Goal: Check status: Check status

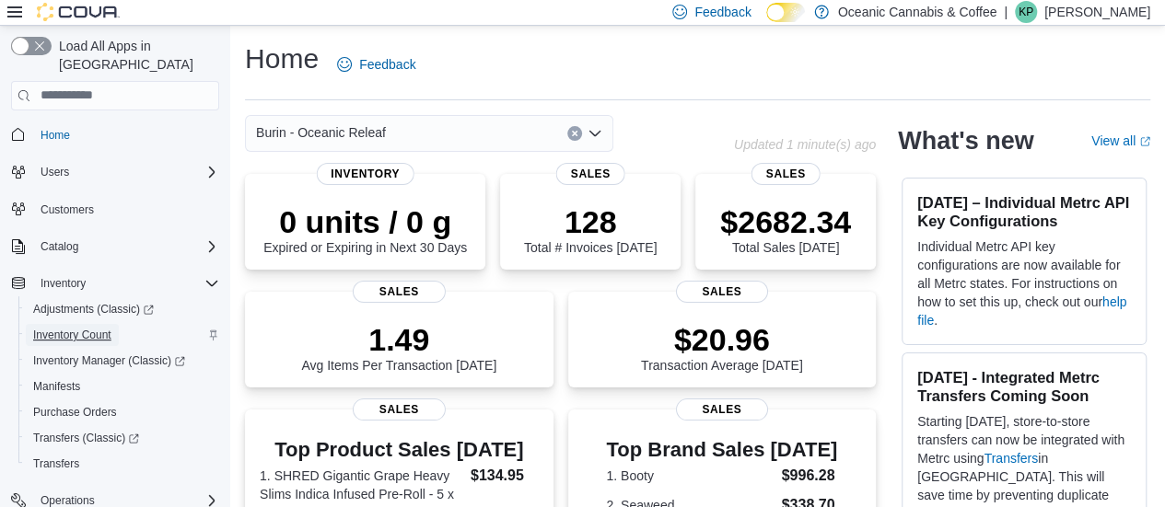
click at [97, 328] on span "Inventory Count" at bounding box center [72, 335] width 78 height 15
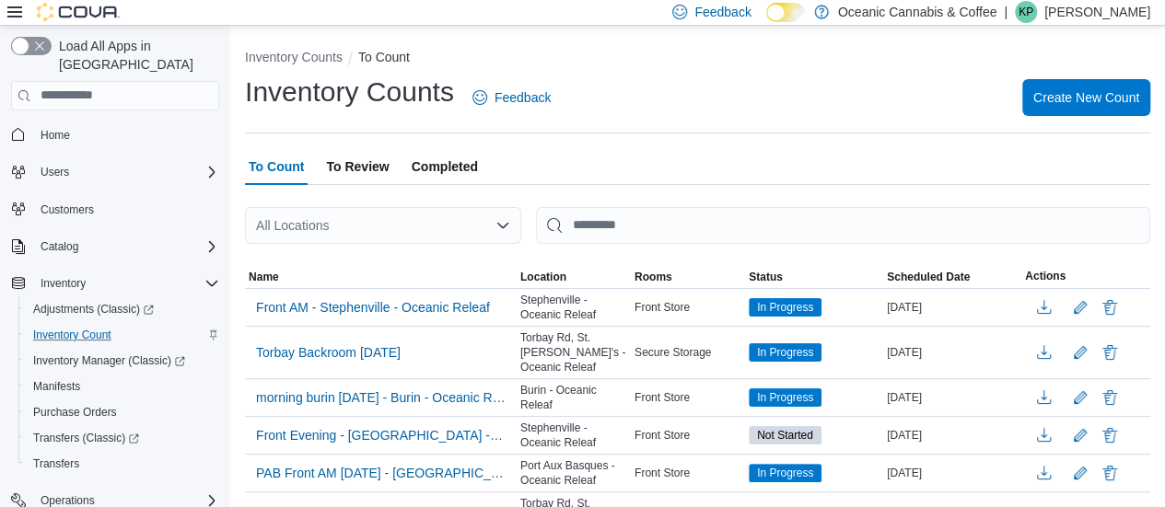
click at [444, 157] on span "Completed" at bounding box center [445, 166] width 66 height 37
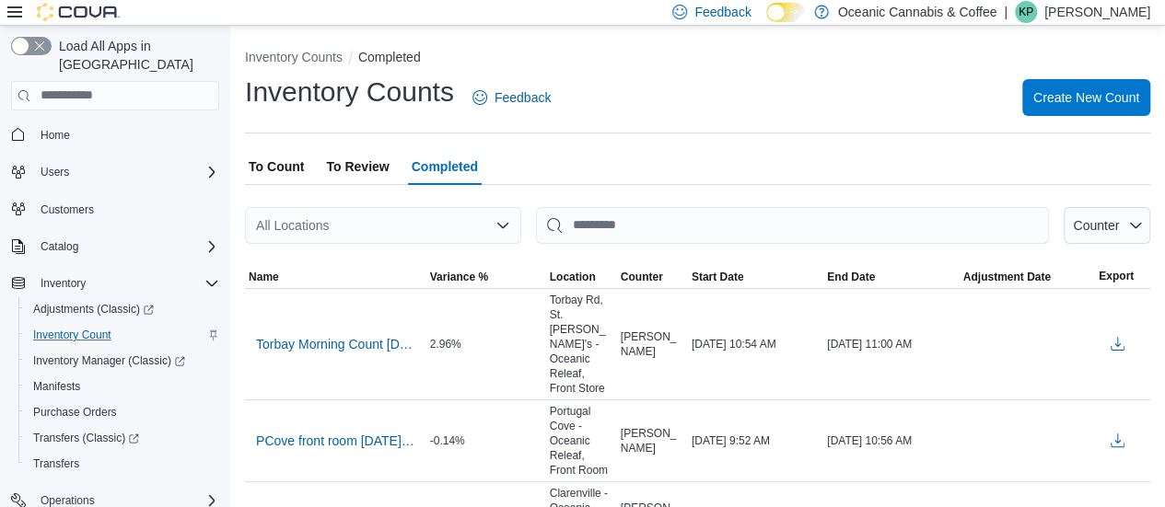
click at [393, 236] on div "All Locations" at bounding box center [383, 225] width 276 height 37
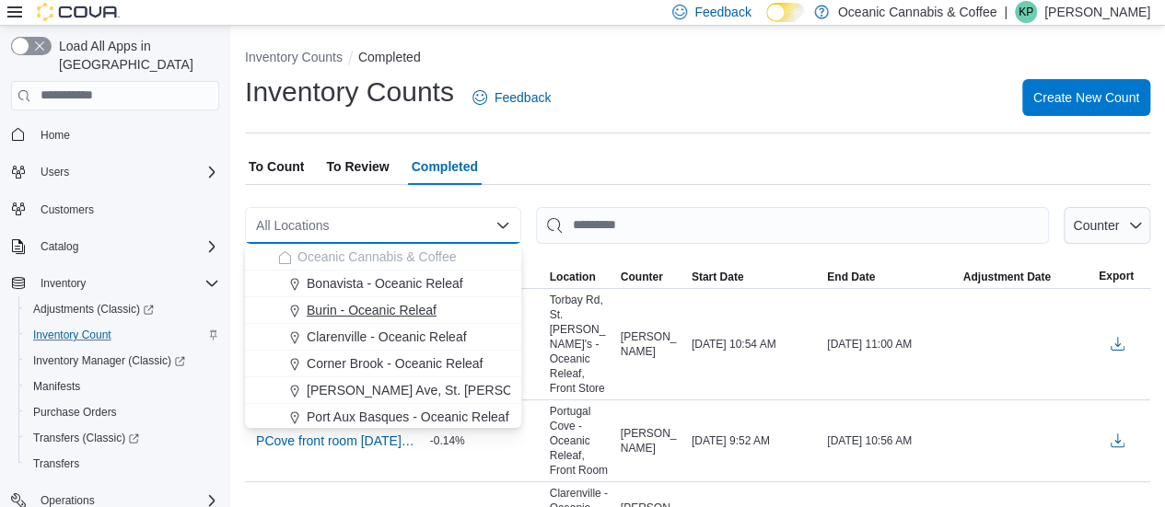
click at [384, 307] on span "Burin - Oceanic Releaf" at bounding box center [372, 310] width 130 height 18
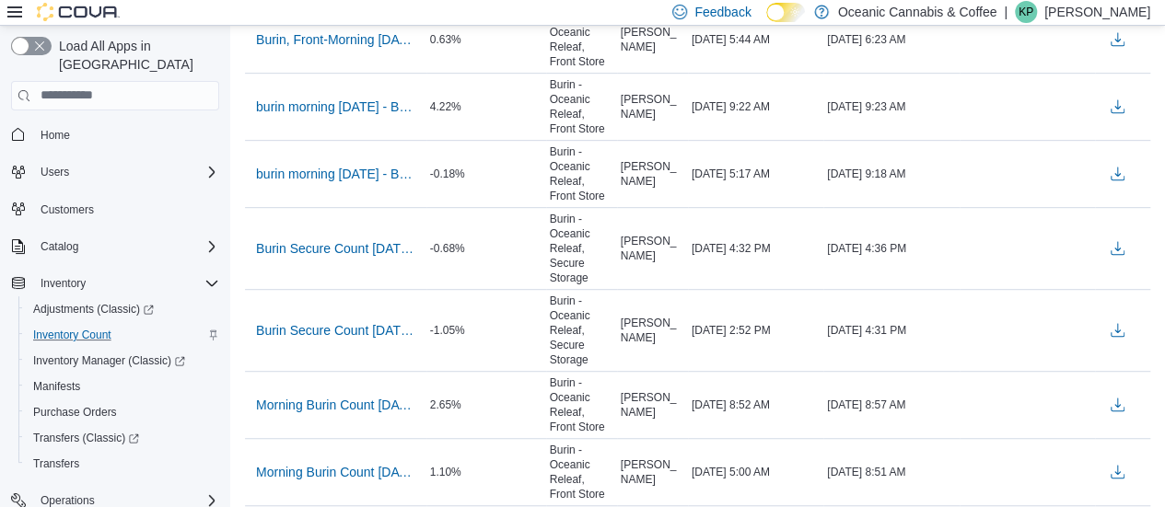
scroll to position [429, 0]
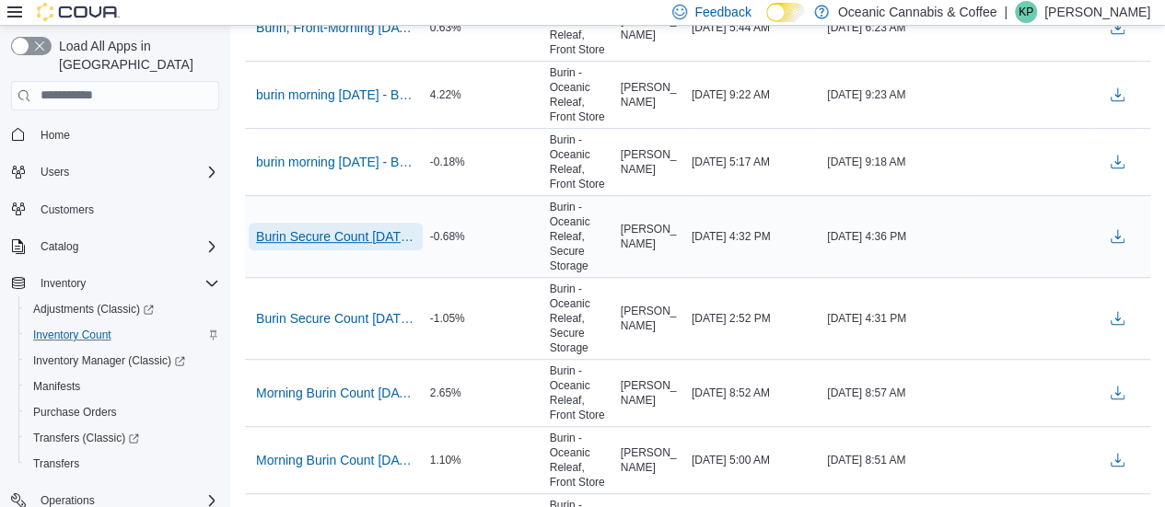
click at [362, 235] on span "Burin Secure Count [DATE] - Burin - Oceanic Releaf - Recount" at bounding box center [335, 236] width 159 height 18
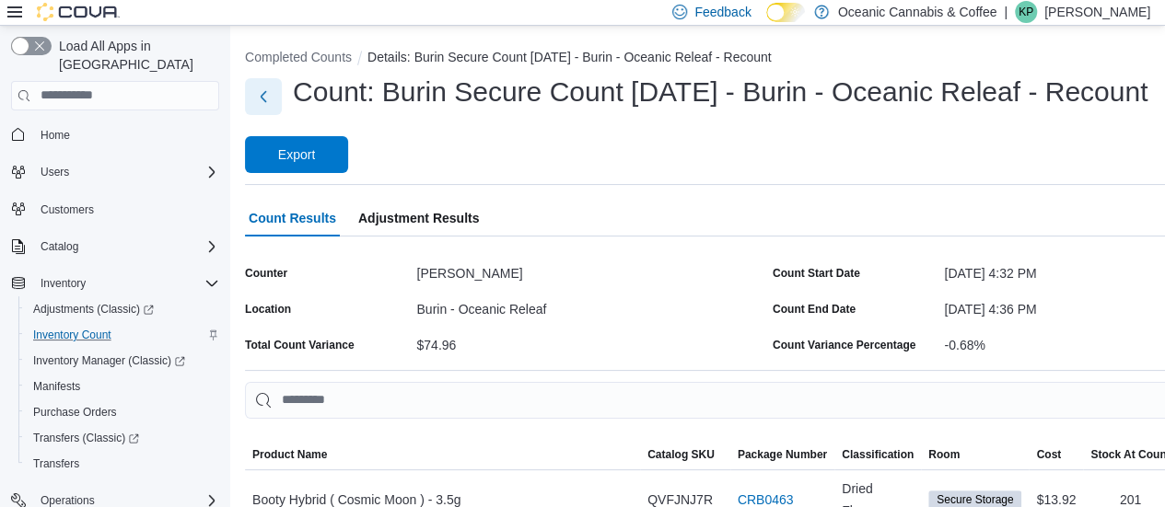
click at [266, 112] on button "Next" at bounding box center [263, 96] width 37 height 37
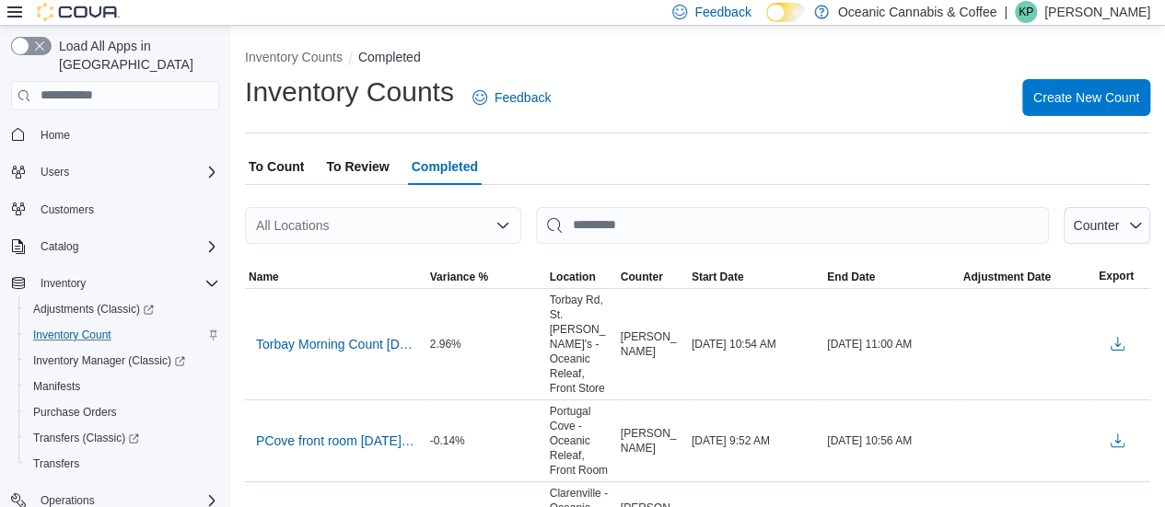
click at [454, 259] on div at bounding box center [697, 255] width 905 height 22
click at [469, 244] on div at bounding box center [697, 255] width 905 height 22
click at [510, 222] on div "All Locations" at bounding box center [383, 225] width 276 height 37
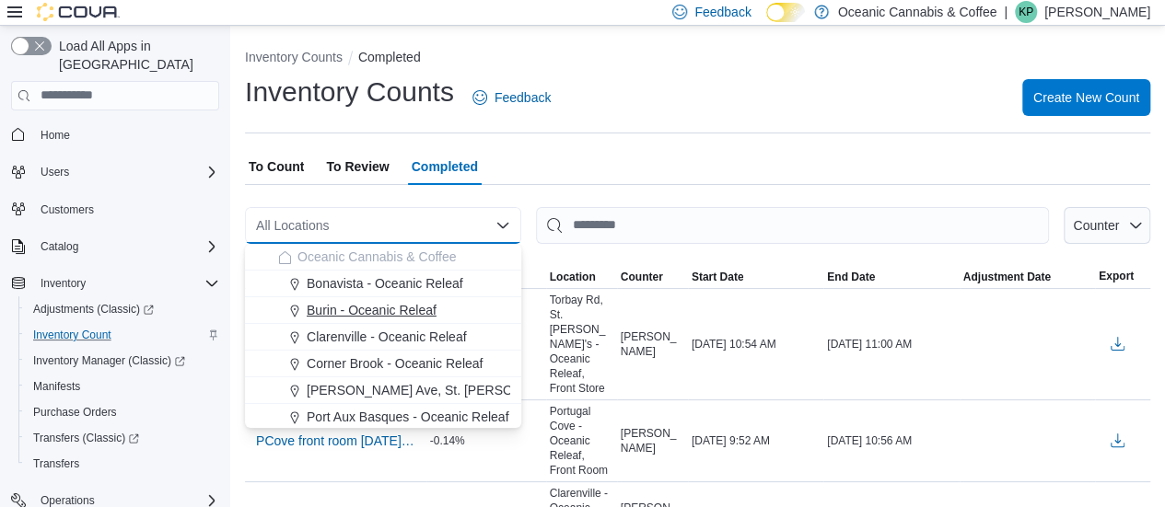
click at [402, 309] on span "Burin - Oceanic Releaf" at bounding box center [372, 310] width 130 height 18
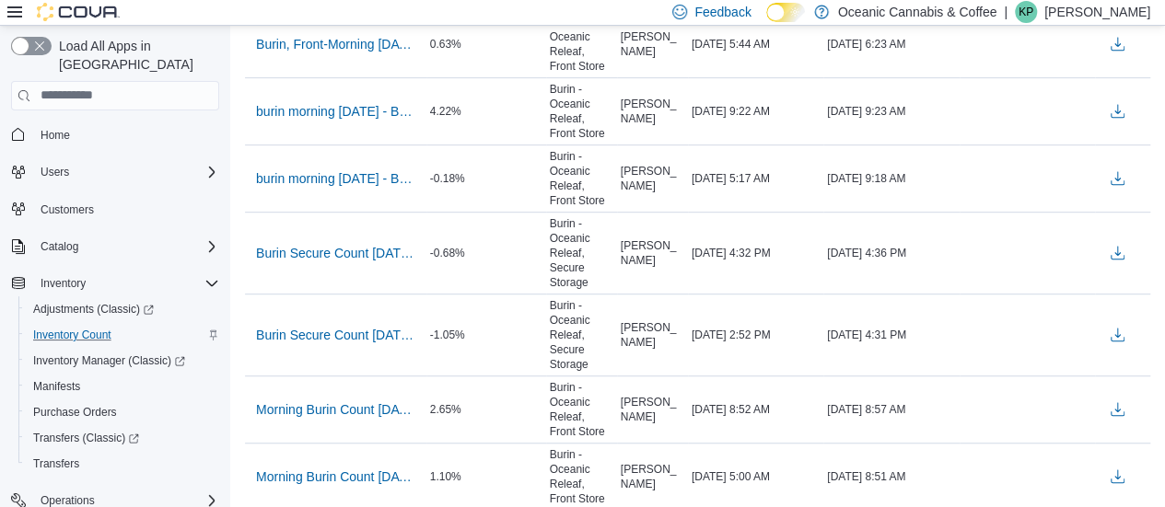
scroll to position [410, 0]
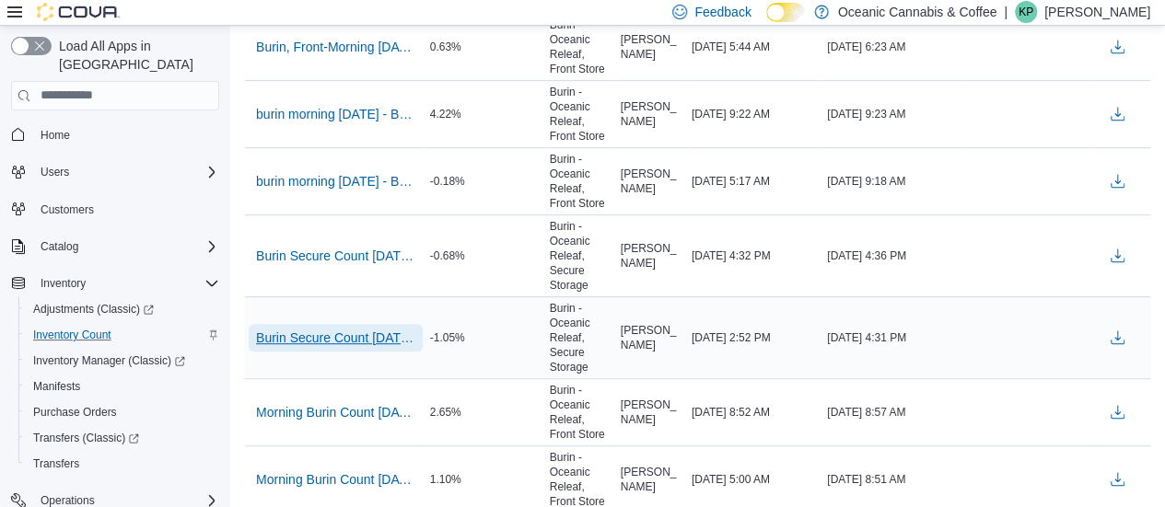
click at [320, 329] on span "Burin Secure Count [DATE] - Burin - Oceanic Releaf" at bounding box center [335, 338] width 159 height 18
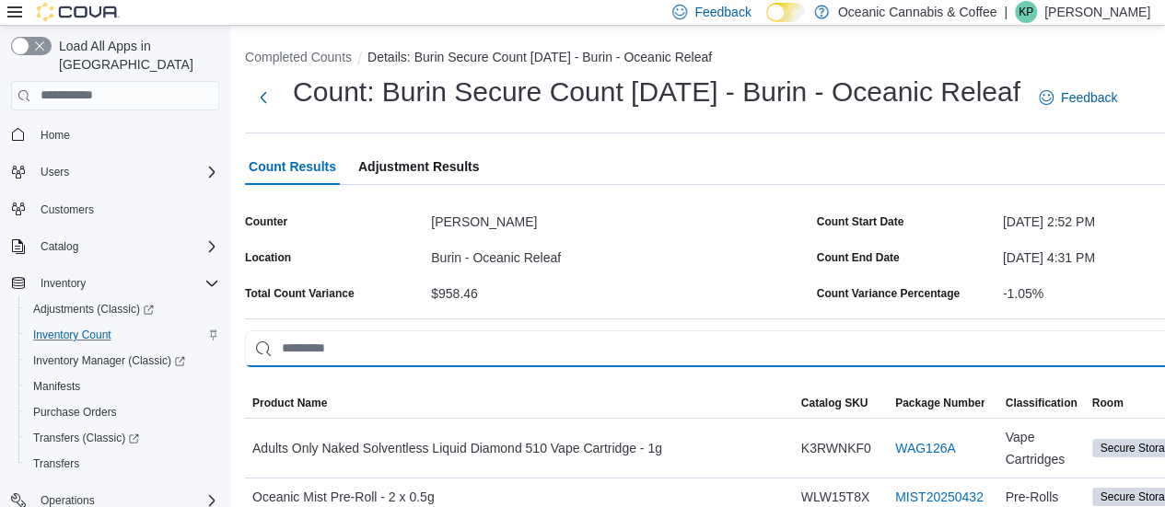
click at [396, 347] on input "This is a search bar. As you type, the results lower in the page will automatic…" at bounding box center [812, 349] width 1135 height 37
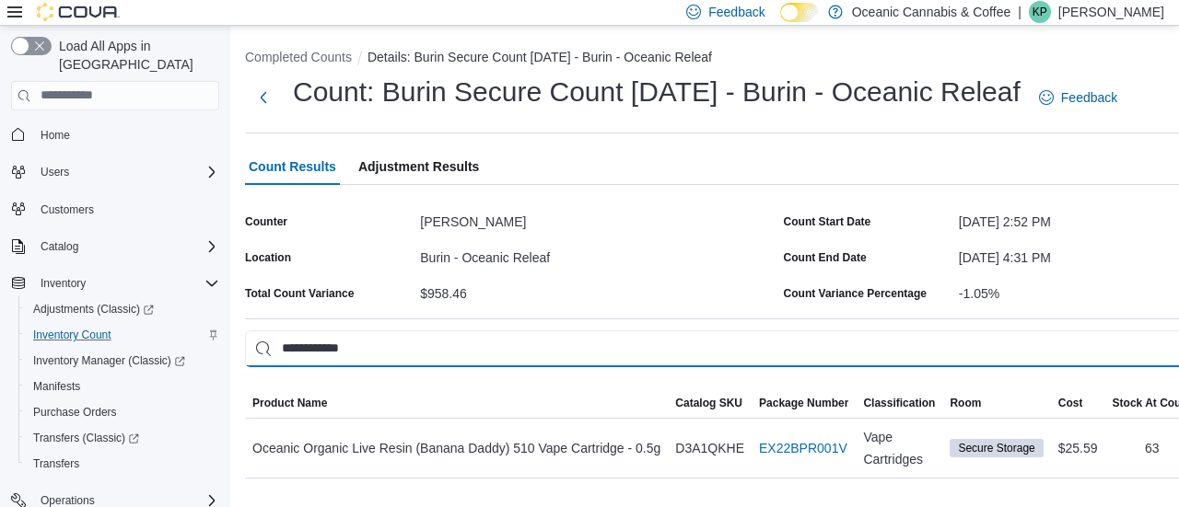
type input "**********"
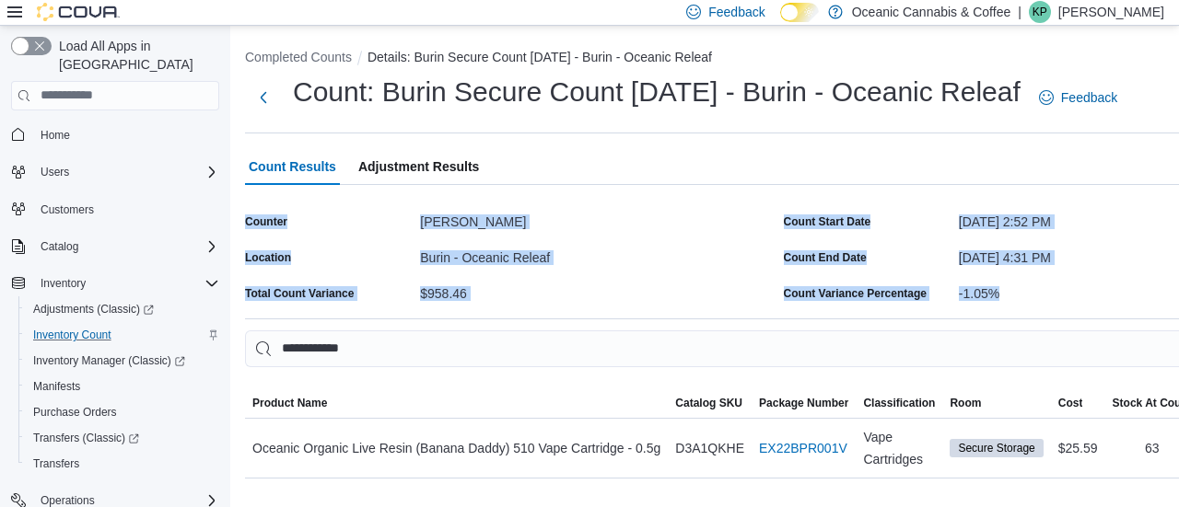
drag, startPoint x: 1178, startPoint y: 200, endPoint x: 1178, endPoint y: 285, distance: 84.7
click at [1164, 285] on div "**********" at bounding box center [779, 260] width 1099 height 468
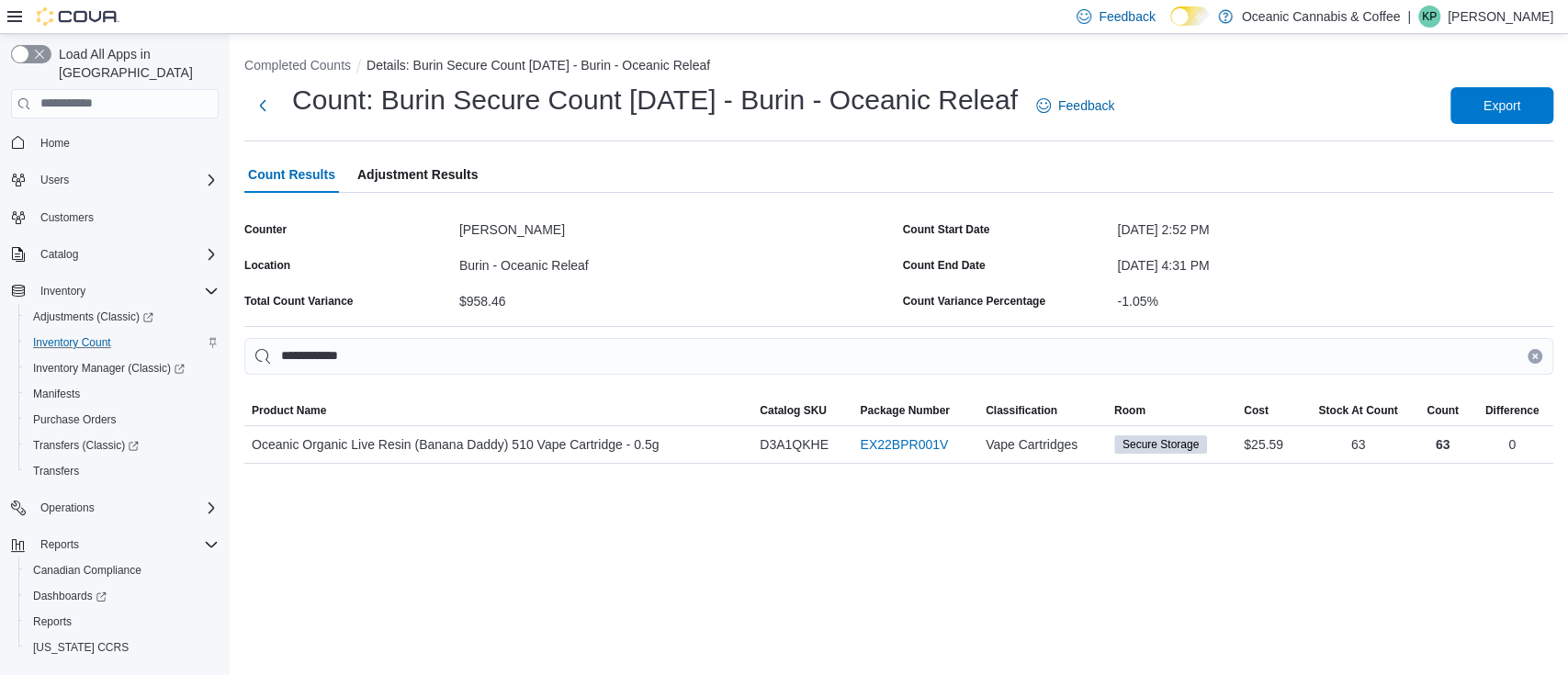
drag, startPoint x: 1175, startPoint y: 1, endPoint x: 621, endPoint y: 609, distance: 822.5
click at [621, 505] on div "**********" at bounding box center [899, 354] width 1339 height 641
drag, startPoint x: 59, startPoint y: 606, endPoint x: 978, endPoint y: 302, distance: 968.0
click at [978, 302] on div "Count Variance Percentage" at bounding box center [974, 301] width 143 height 15
click at [1161, 276] on div "[DATE] 4:31 PM" at bounding box center [1335, 264] width 436 height 29
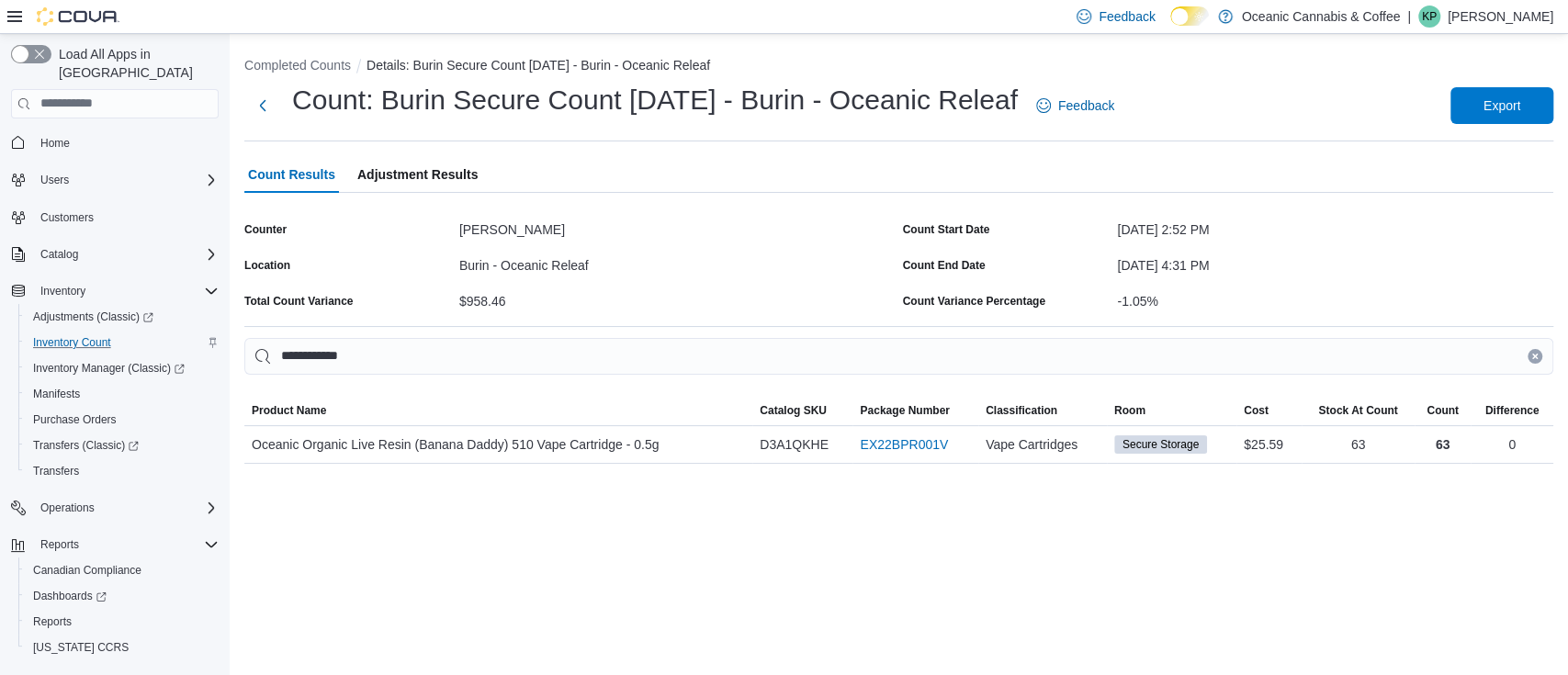
click at [1161, 265] on div "[DATE] 4:31 PM" at bounding box center [1335, 261] width 436 height 22
drag, startPoint x: 1198, startPoint y: 234, endPoint x: 1262, endPoint y: 269, distance: 72.9
click at [1161, 269] on div "Count Start Date [DATE] 2:52 PM Count End Date [DATE] 4:31 PM Count Variance Pe…" at bounding box center [1228, 264] width 651 height 100
